Goal: Use online tool/utility: Utilize a website feature to perform a specific function

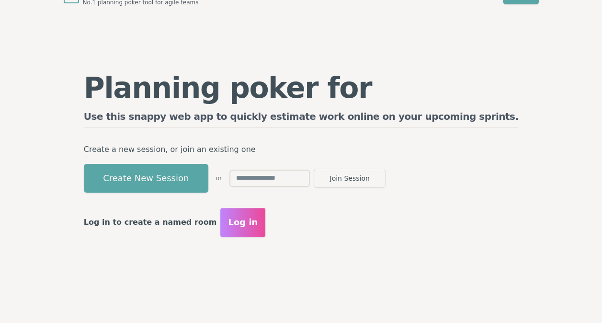
scroll to position [20, 0]
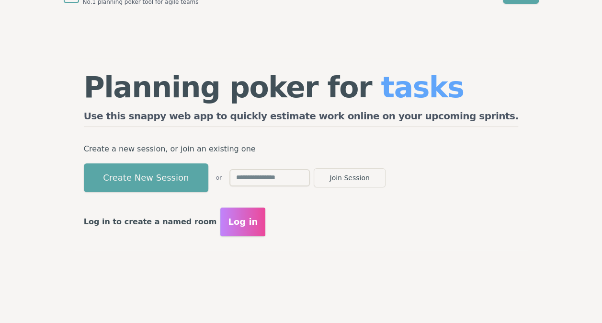
click at [298, 182] on input "text" at bounding box center [269, 177] width 80 height 17
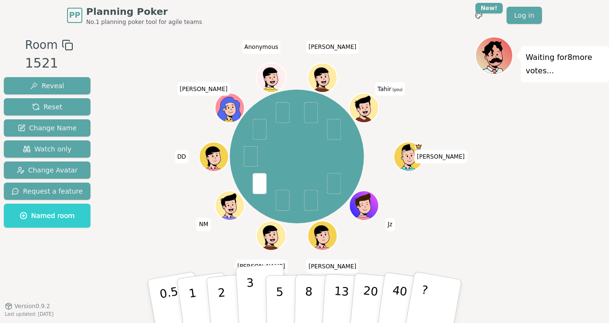
click at [257, 293] on button "3" at bounding box center [262, 301] width 52 height 75
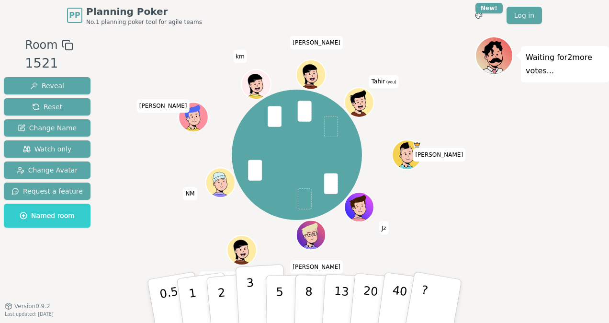
click at [253, 306] on p "3" at bounding box center [251, 302] width 11 height 52
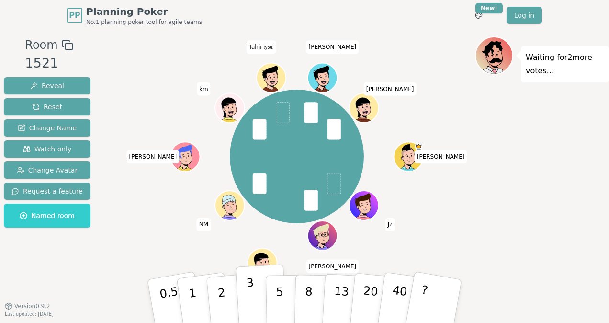
click at [255, 290] on button "3" at bounding box center [262, 301] width 52 height 75
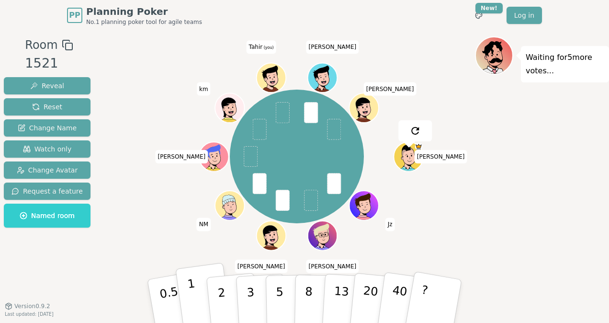
click at [193, 299] on p "1" at bounding box center [194, 302] width 14 height 52
